Goal: Check status: Check status

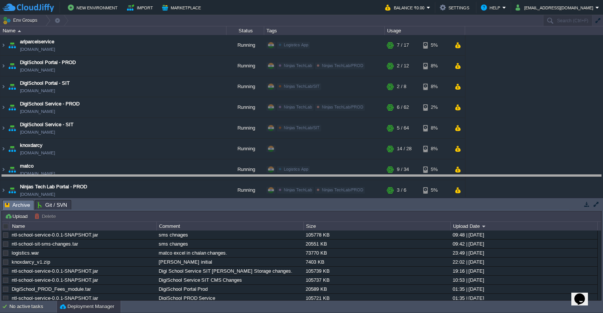
drag, startPoint x: 388, startPoint y: 209, endPoint x: 389, endPoint y: 183, distance: 25.6
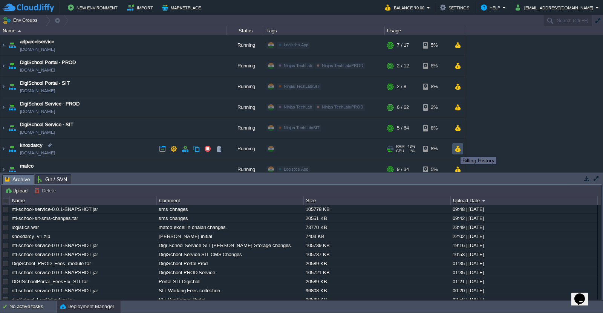
click at [458, 150] on button "button" at bounding box center [457, 148] width 6 height 7
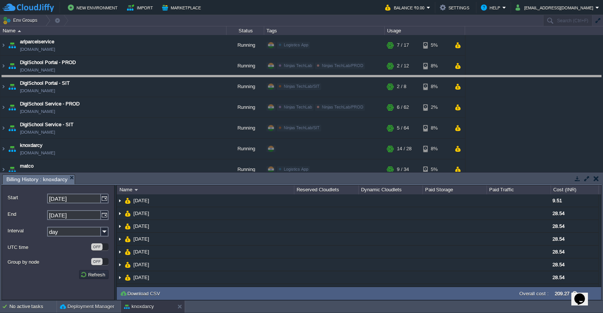
drag, startPoint x: 441, startPoint y: 184, endPoint x: 444, endPoint y: 73, distance: 110.4
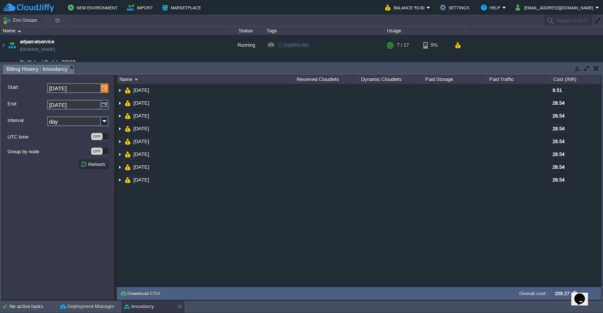
click at [104, 89] on img at bounding box center [105, 88] width 8 height 10
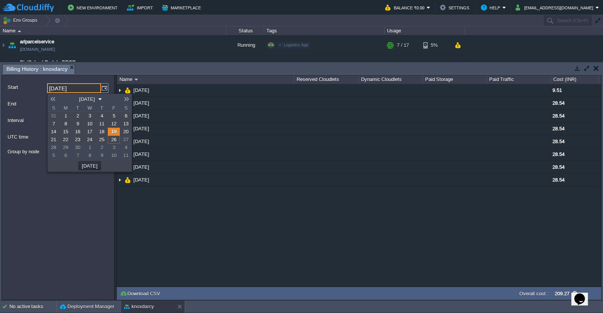
click at [66, 117] on span "1" at bounding box center [65, 116] width 3 height 6
type input "[DATE]"
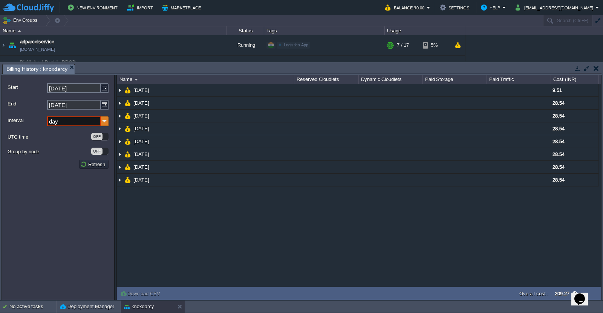
click at [103, 123] on img at bounding box center [105, 121] width 8 height 10
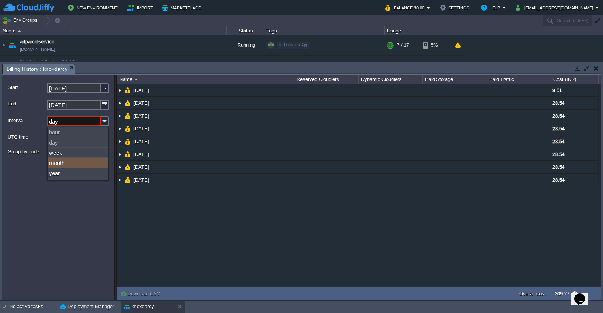
click at [78, 166] on div "month" at bounding box center [78, 163] width 60 height 10
type input "month"
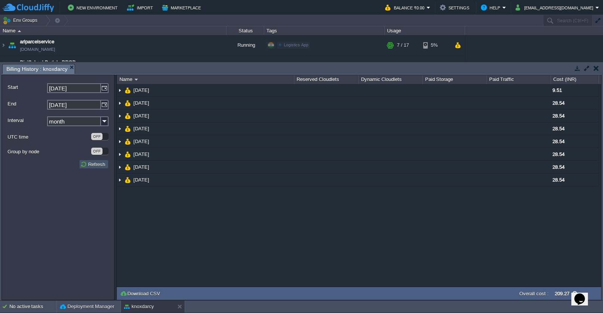
click at [88, 168] on button "Refresh" at bounding box center [93, 164] width 27 height 7
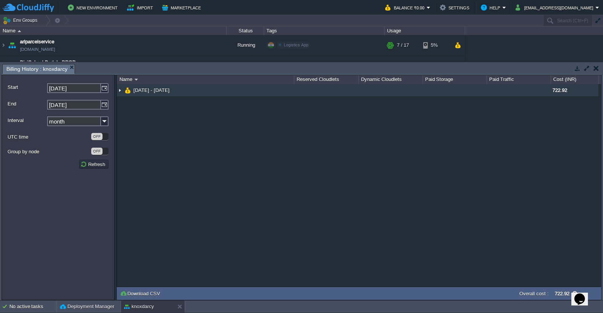
click at [119, 88] on img at bounding box center [120, 90] width 6 height 12
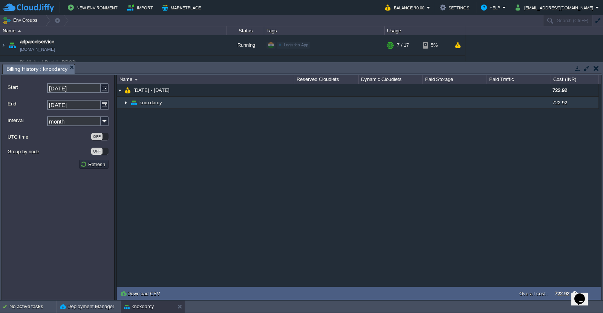
click at [122, 100] on img at bounding box center [120, 100] width 6 height 7
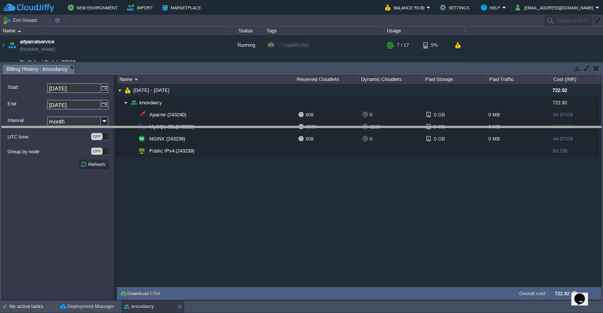
drag, startPoint x: 203, startPoint y: 70, endPoint x: 203, endPoint y: 134, distance: 63.7
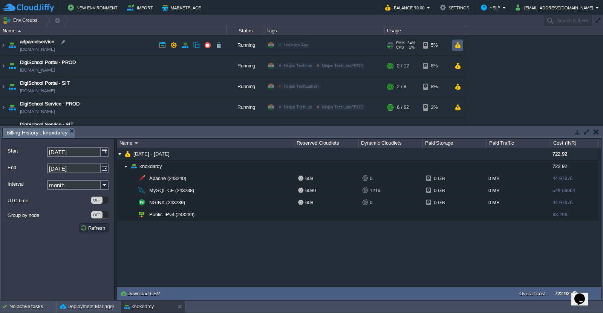
click at [461, 47] on td at bounding box center [457, 45] width 11 height 11
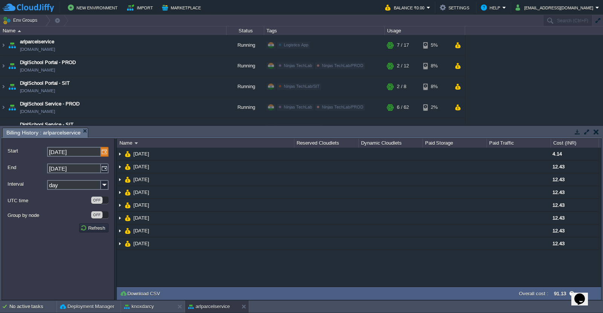
click at [107, 153] on img at bounding box center [105, 152] width 8 height 10
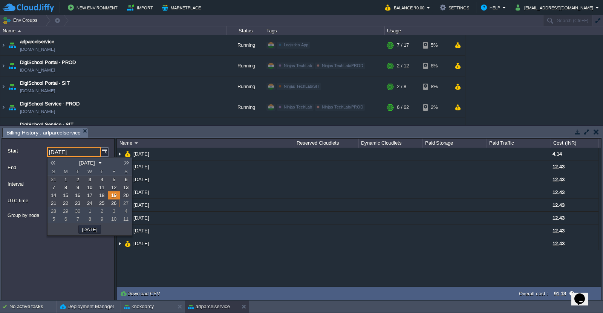
click at [64, 181] on span "1" at bounding box center [65, 180] width 3 height 6
type input "[DATE]"
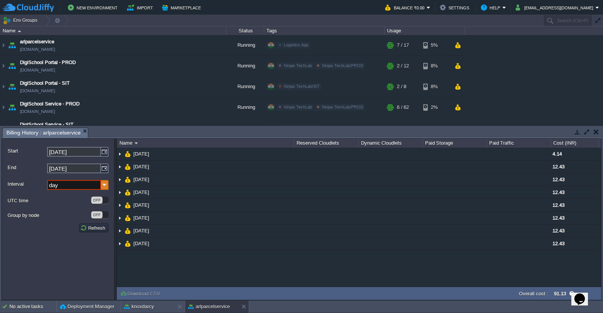
click at [108, 186] on img at bounding box center [105, 185] width 8 height 10
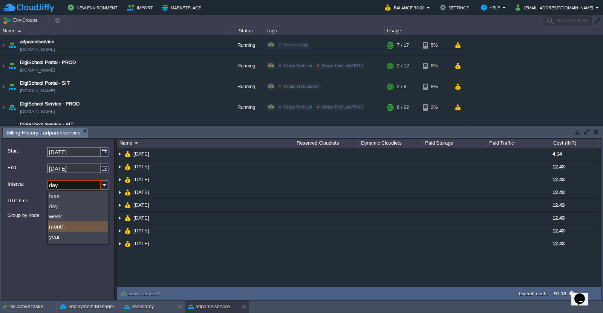
click at [68, 230] on div "month" at bounding box center [78, 226] width 60 height 10
type input "month"
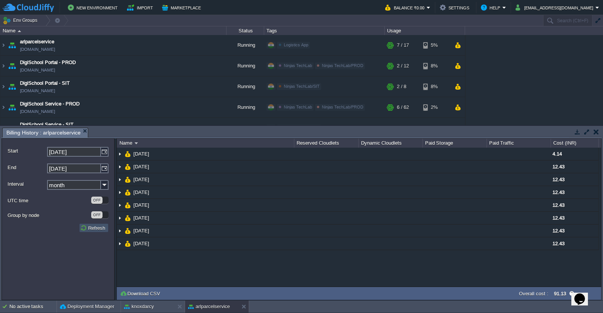
click at [96, 228] on button "Refresh" at bounding box center [93, 227] width 27 height 7
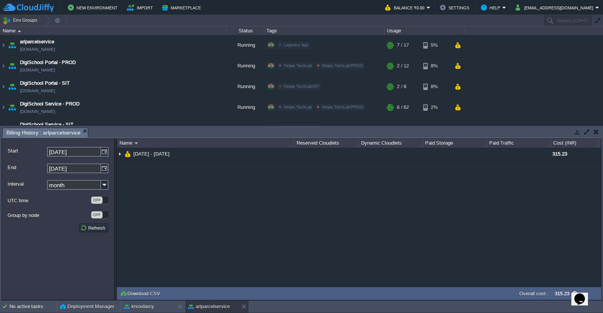
scroll to position [117, 0]
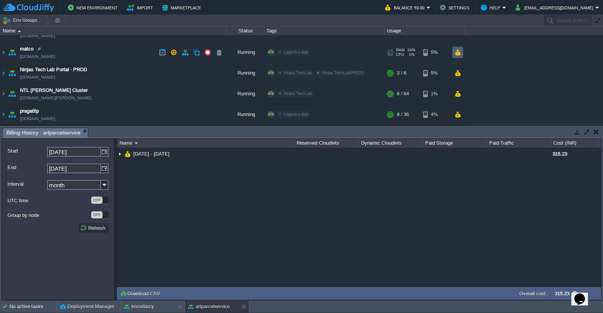
click at [462, 53] on td at bounding box center [457, 52] width 11 height 11
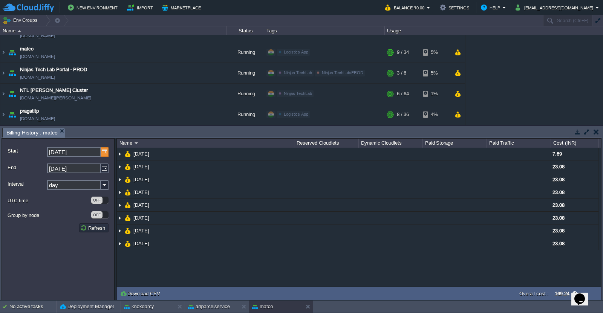
click at [107, 153] on img at bounding box center [105, 152] width 8 height 10
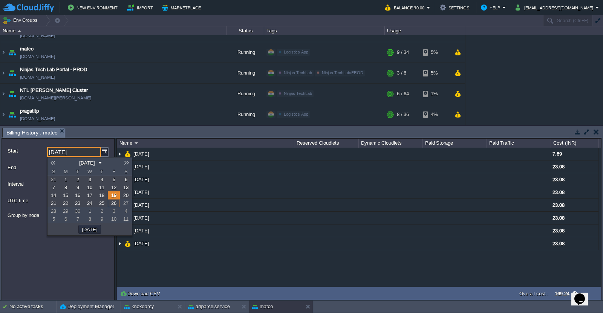
click at [63, 179] on link "1" at bounding box center [66, 180] width 12 height 8
type input "[DATE]"
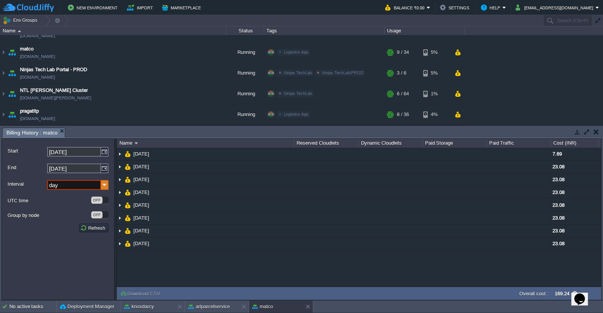
click at [107, 187] on img at bounding box center [105, 185] width 8 height 10
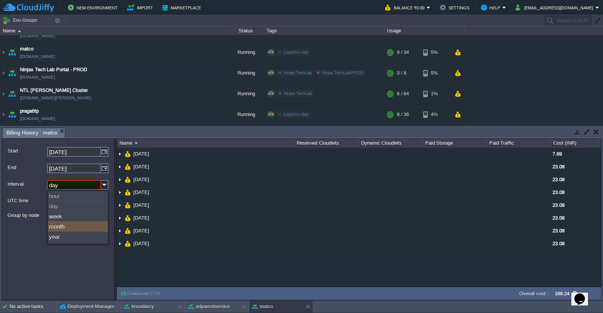
click at [75, 229] on div "month" at bounding box center [78, 226] width 60 height 10
type input "month"
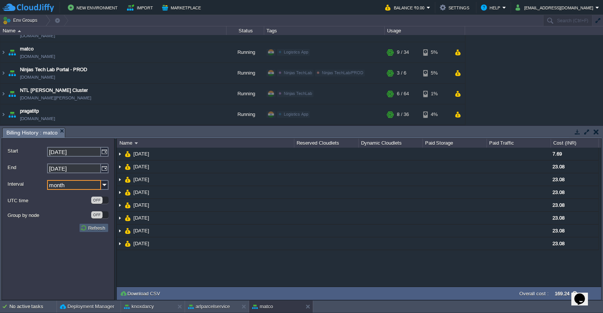
click at [92, 231] on button "Refresh" at bounding box center [93, 227] width 27 height 7
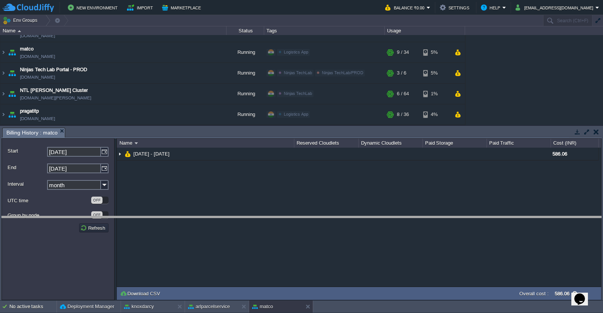
drag, startPoint x: 270, startPoint y: 137, endPoint x: 275, endPoint y: 231, distance: 93.9
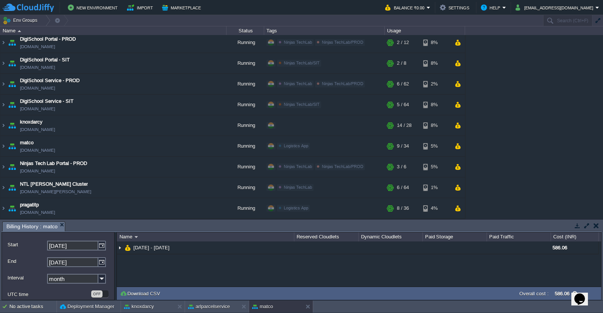
scroll to position [0, 0]
